Goal: Transaction & Acquisition: Purchase product/service

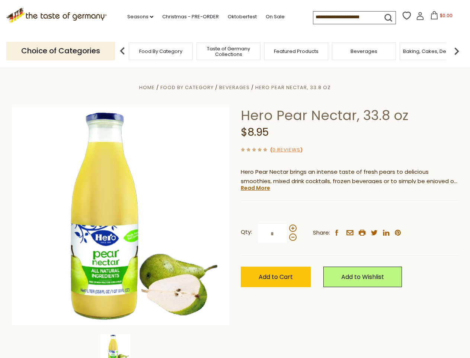
click at [235, 179] on div "Home Food By Category [GEOGRAPHIC_DATA] Hero Pear Nectar, 33.8 oz Hero Pear Nec…" at bounding box center [235, 226] width 458 height 287
click at [137, 17] on link "Seasons dropdown_arrow" at bounding box center [140, 17] width 26 height 8
click at [440, 18] on span "$0.00" at bounding box center [446, 15] width 13 height 6
click at [127, 51] on div "All Seasons Recipes Game Day [DATE] [DATE] [DATE][PERSON_NAME] [DATE] Springfes…" at bounding box center [169, 175] width 85 height 316
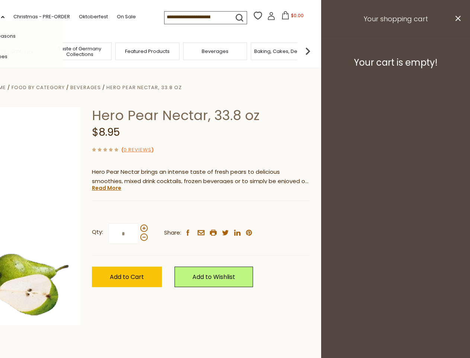
click at [315, 51] on img at bounding box center [308, 51] width 15 height 15
click at [235, 213] on div "Qty: * Share: facebook email printer twitter linkedin pinterest" at bounding box center [201, 233] width 218 height 43
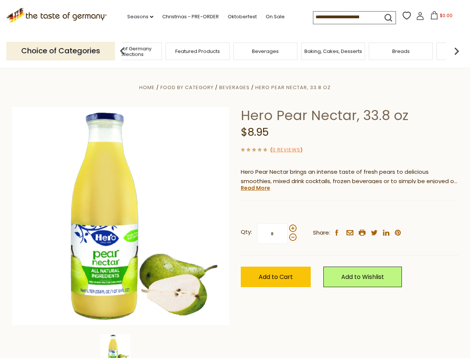
click at [121, 346] on img at bounding box center [116, 349] width 30 height 30
